Goal: Find specific page/section: Find specific page/section

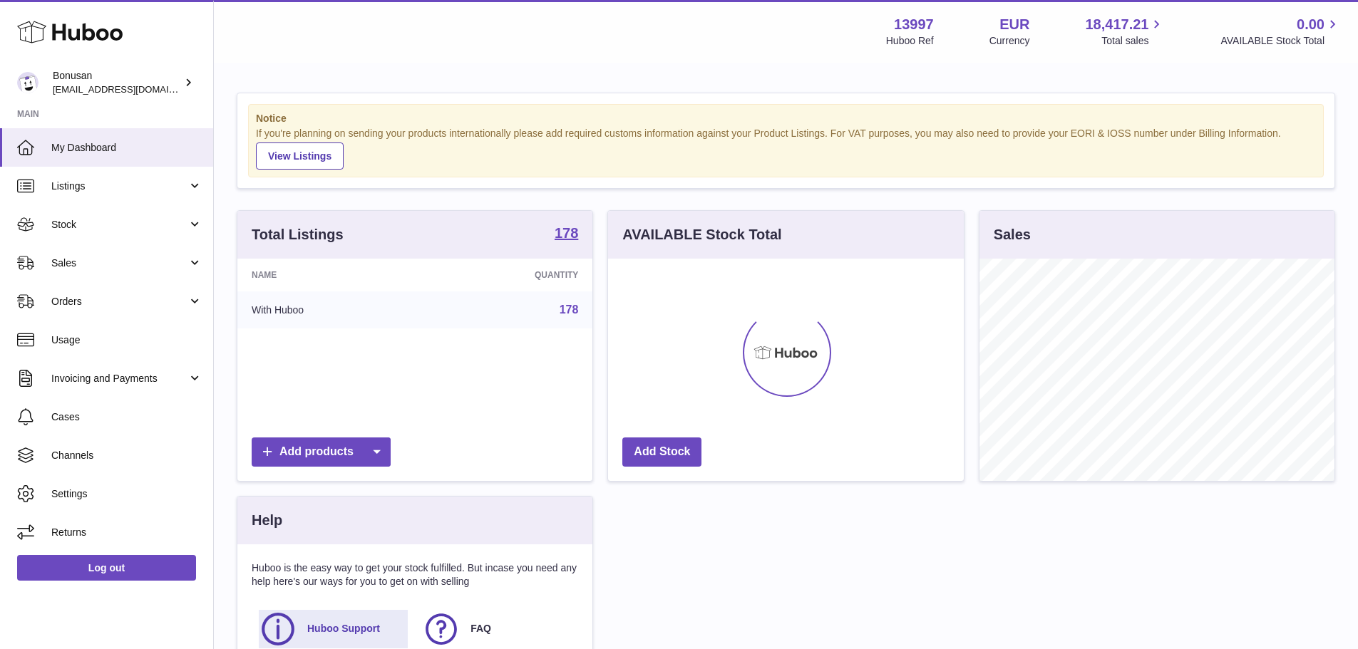
scroll to position [222, 356]
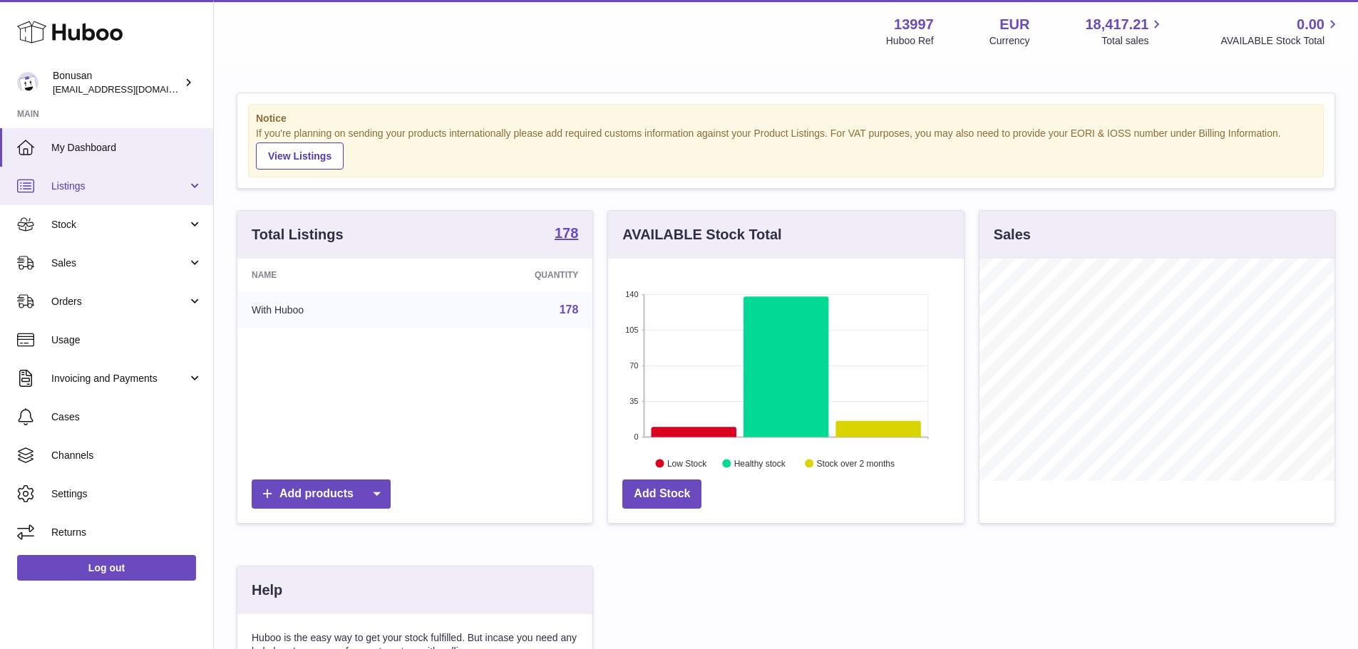
click at [123, 182] on span "Listings" at bounding box center [119, 187] width 136 height 14
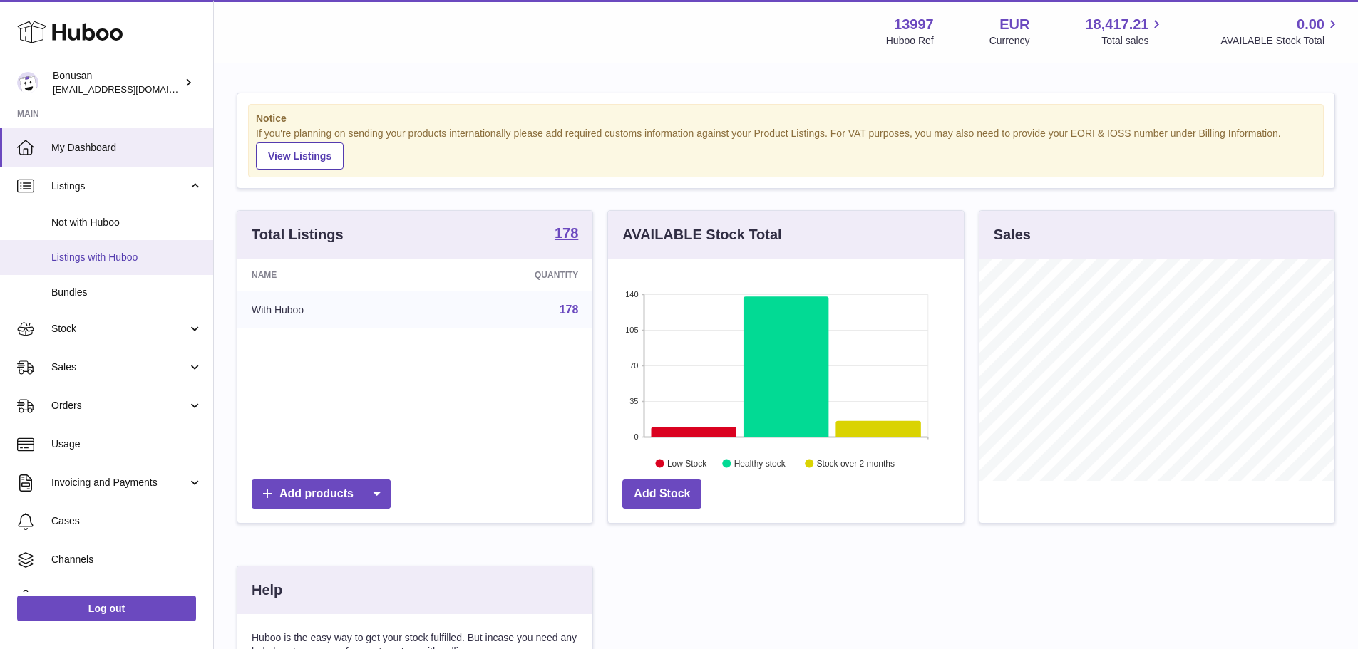
click at [118, 259] on span "Listings with Huboo" at bounding box center [126, 258] width 151 height 14
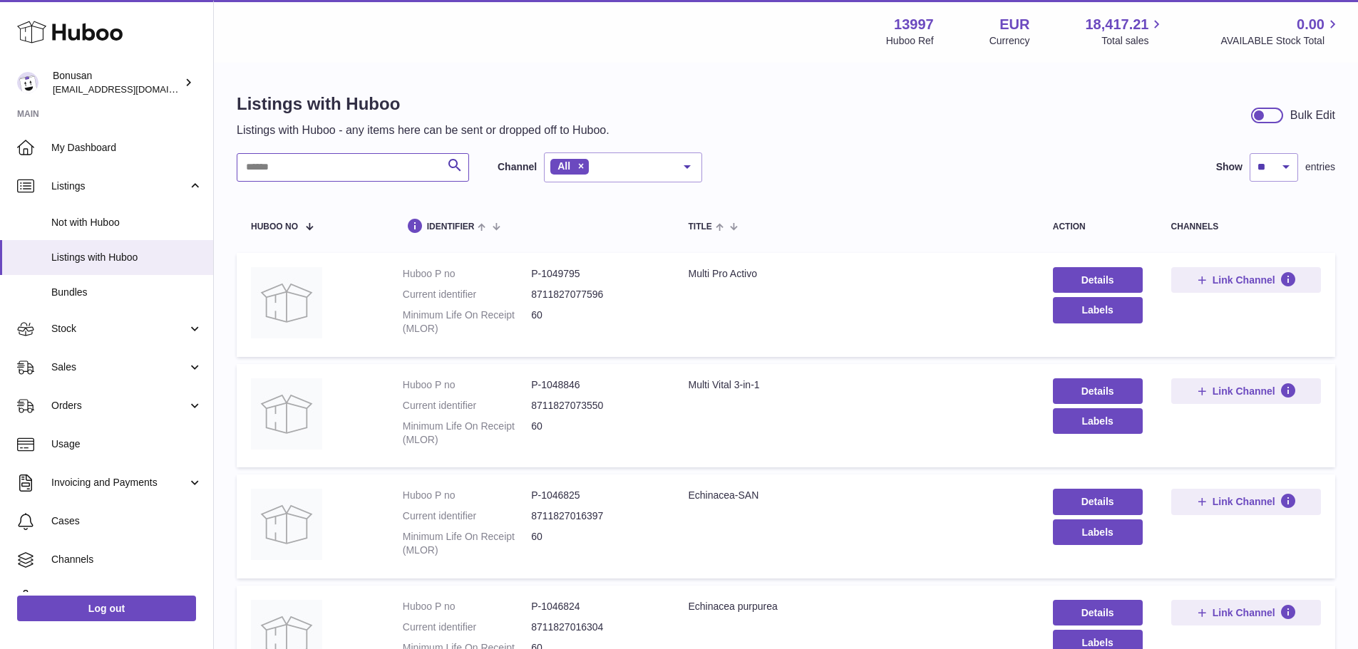
click at [380, 164] on input "text" at bounding box center [353, 167] width 232 height 29
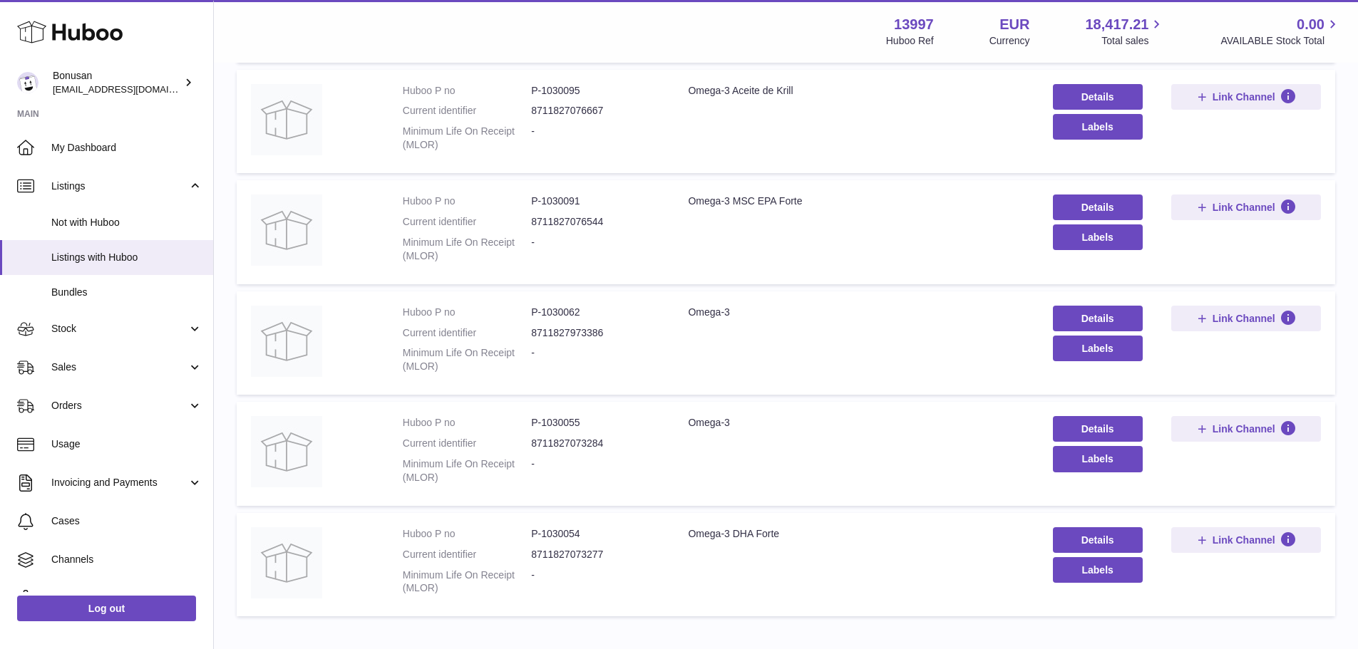
scroll to position [641, 0]
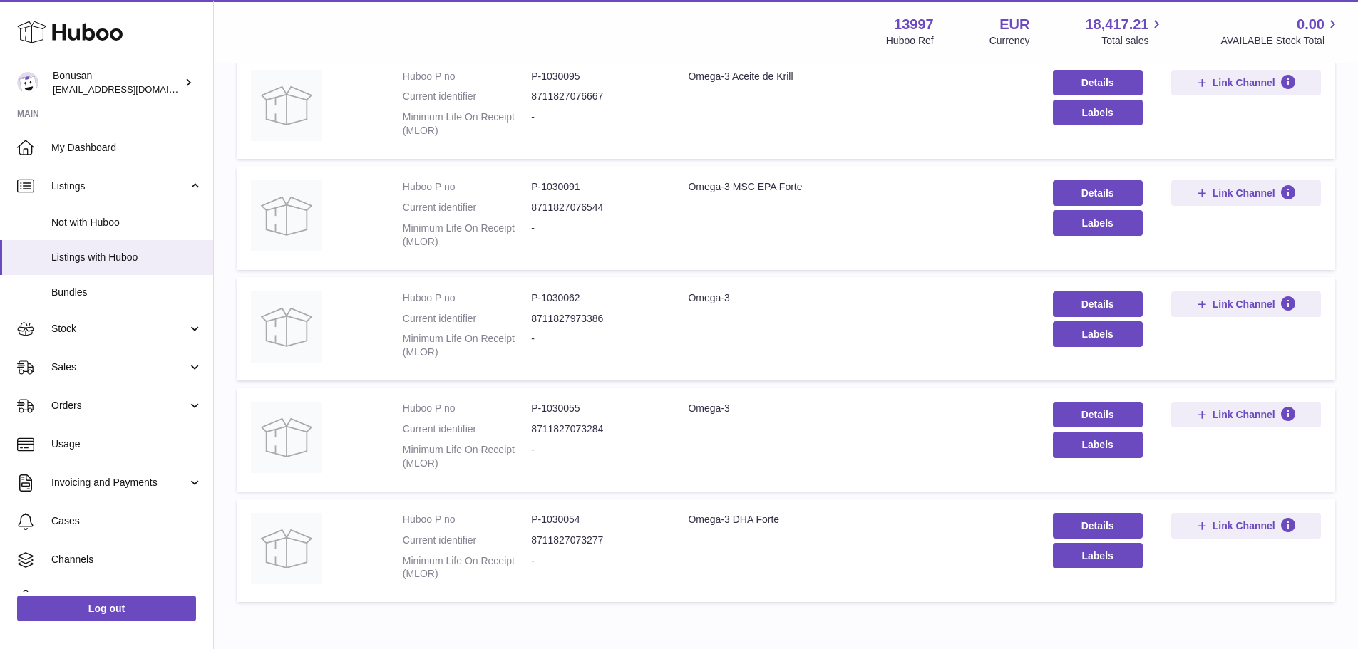
type input "*****"
click at [562, 185] on dd "P-1030091" at bounding box center [595, 187] width 128 height 14
click at [555, 186] on dd "P-1030091" at bounding box center [595, 187] width 128 height 14
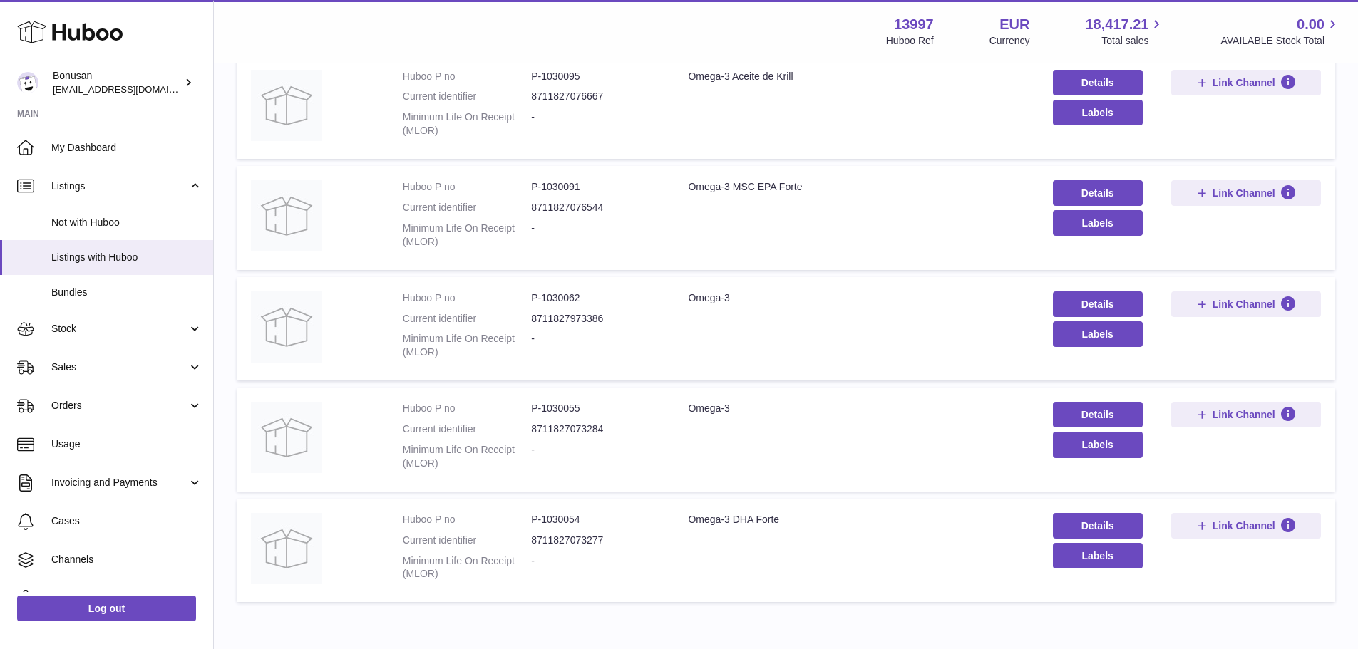
click at [564, 512] on td "Huboo P no P-1030054 Current identifier 8711827073277 Minimum Life On Receipt (…" at bounding box center [531, 551] width 286 height 104
click at [562, 518] on dd "P-1030054" at bounding box center [595, 520] width 128 height 14
copy dd "1030054"
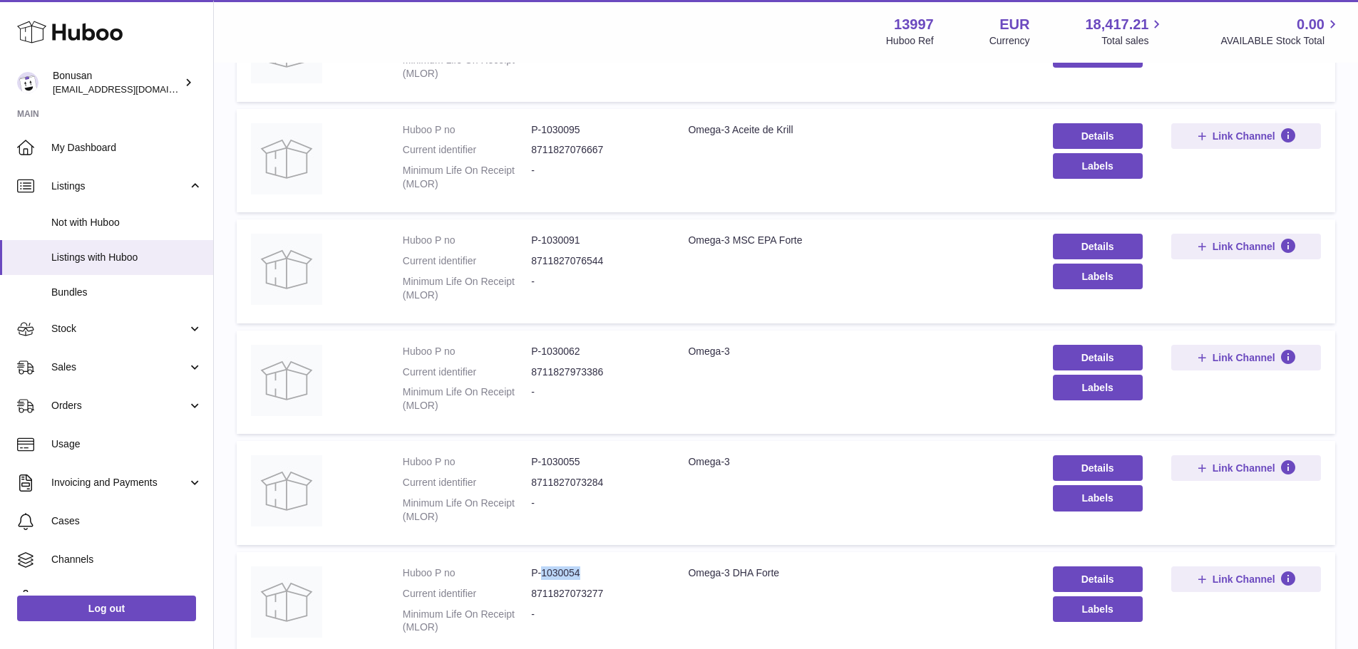
scroll to position [713, 0]
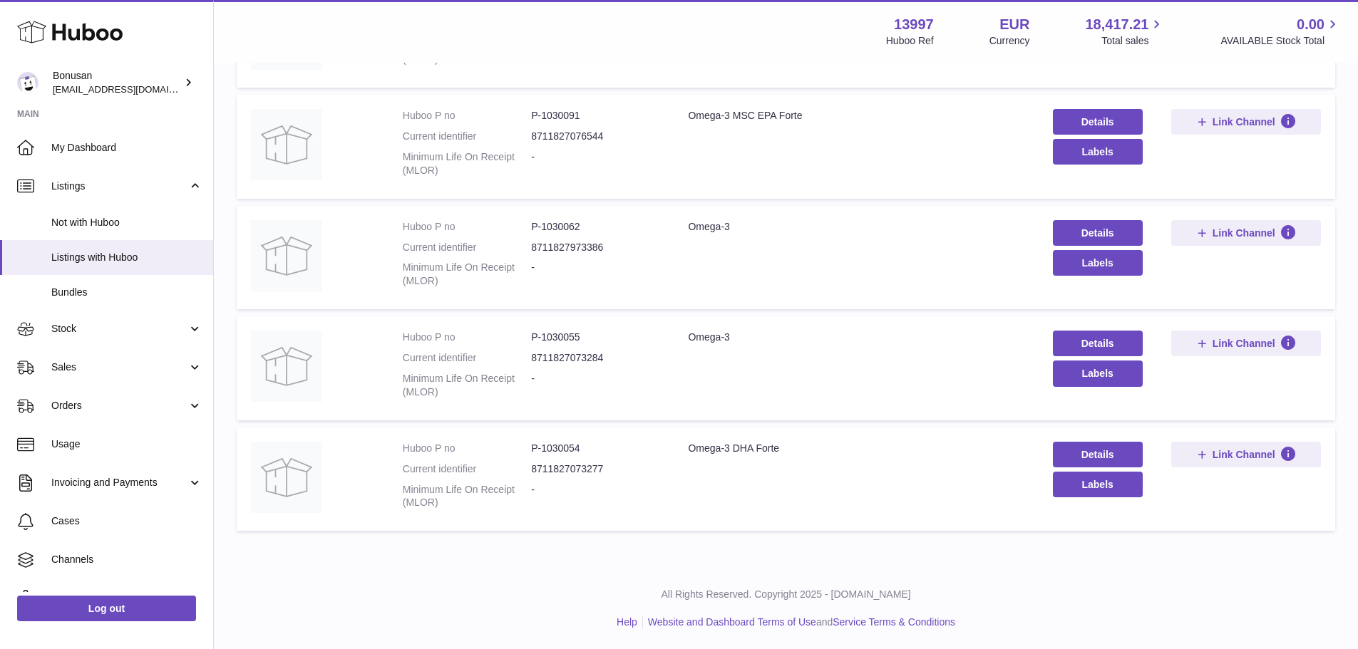
click at [573, 331] on dd "P-1030055" at bounding box center [595, 338] width 128 height 14
copy dd "1030055"
